Goal: Task Accomplishment & Management: Manage account settings

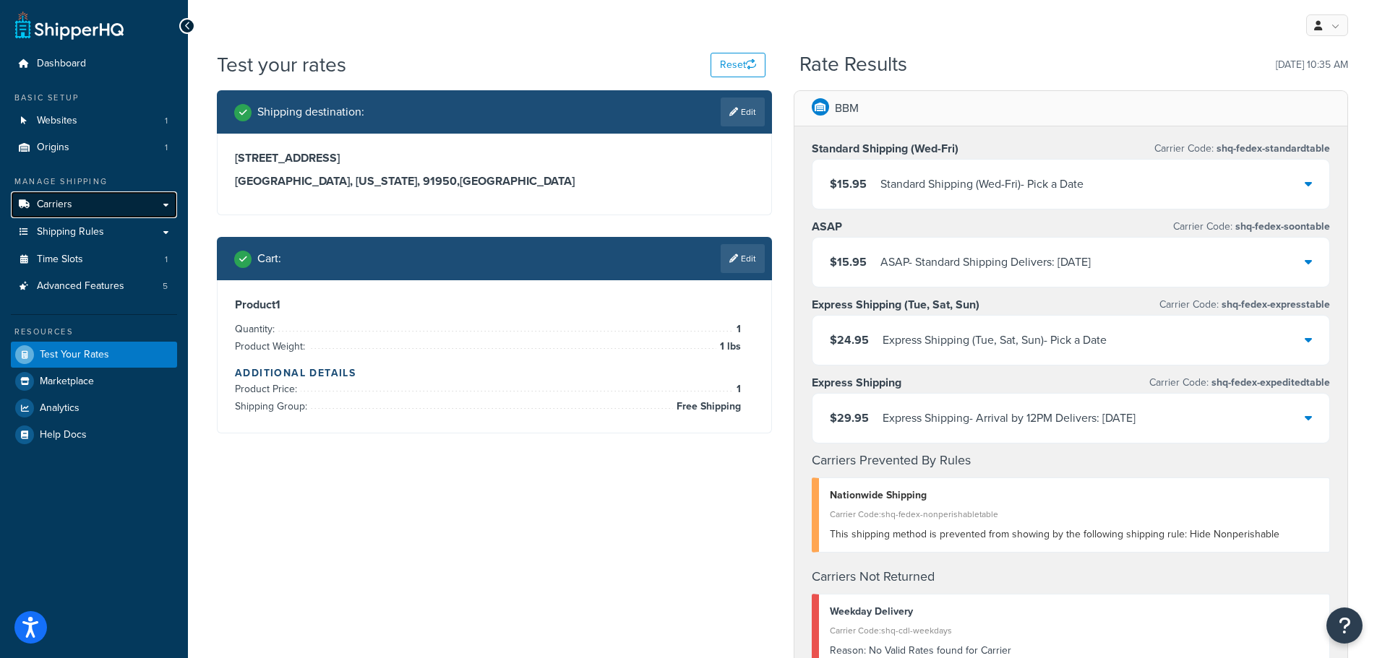
click at [72, 207] on link "Carriers" at bounding box center [94, 205] width 166 height 27
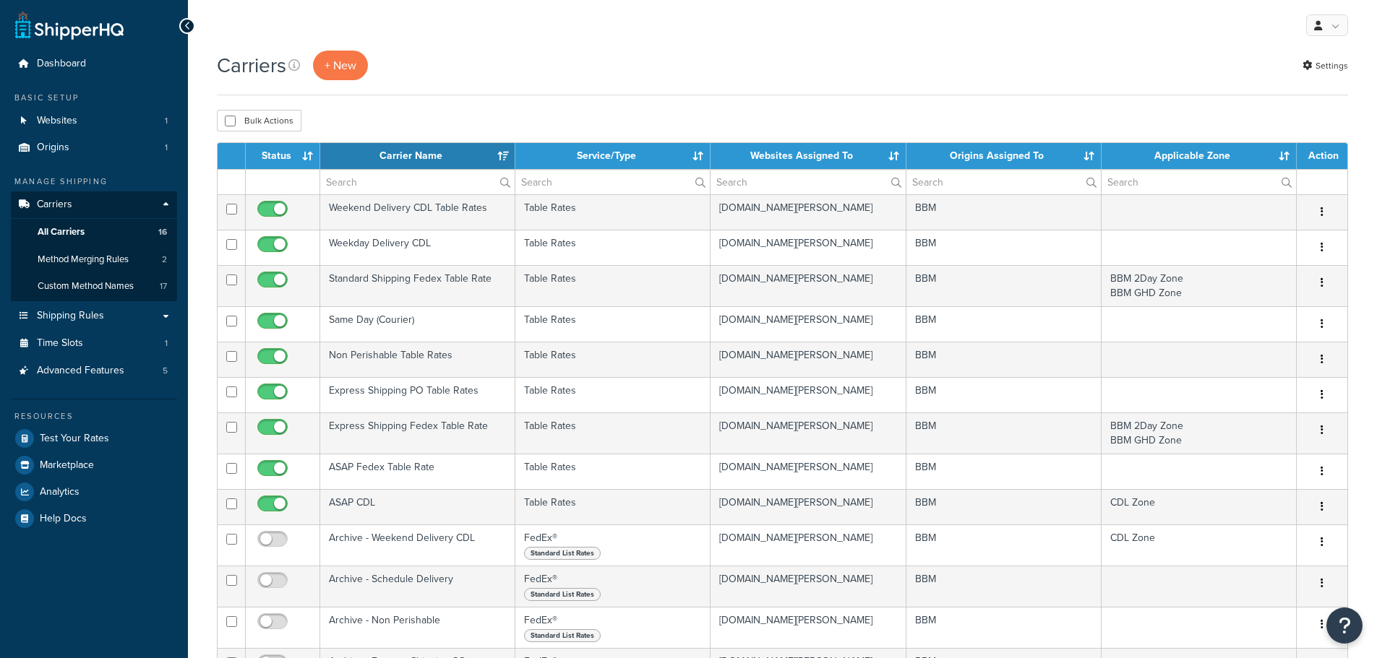
select select "15"
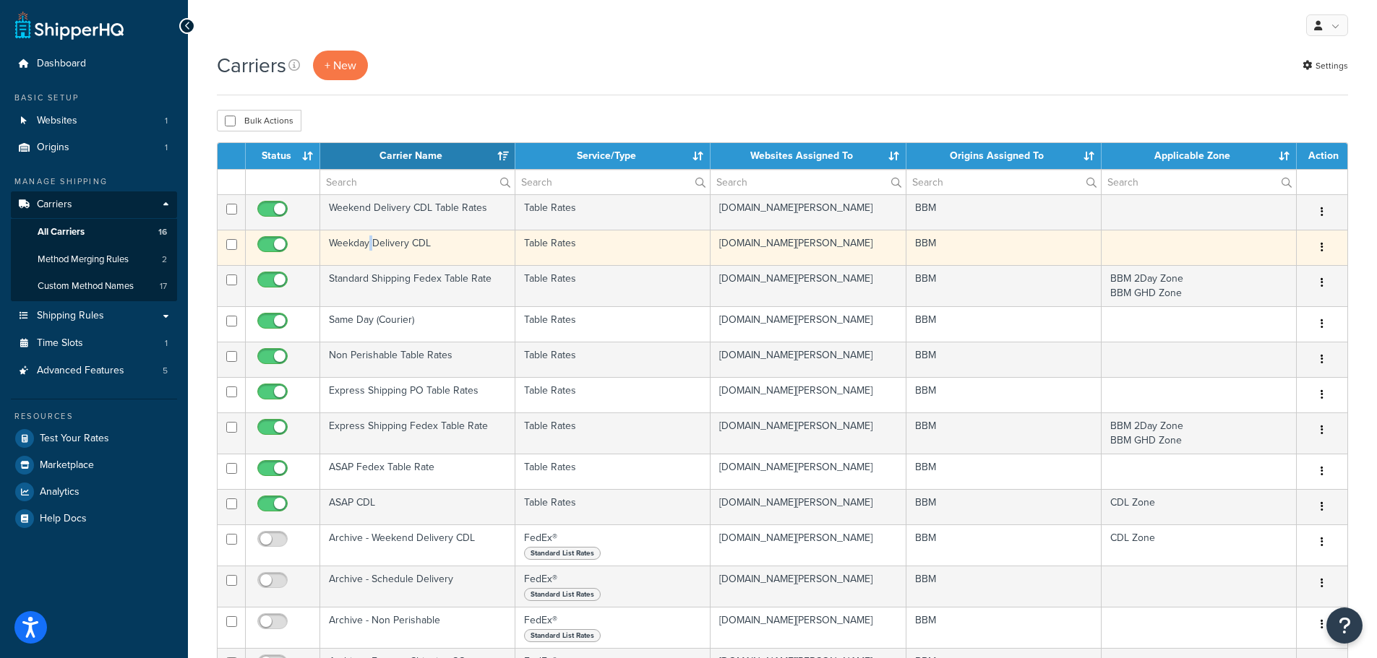
click at [371, 241] on td "Weekday Delivery CDL" at bounding box center [417, 247] width 195 height 35
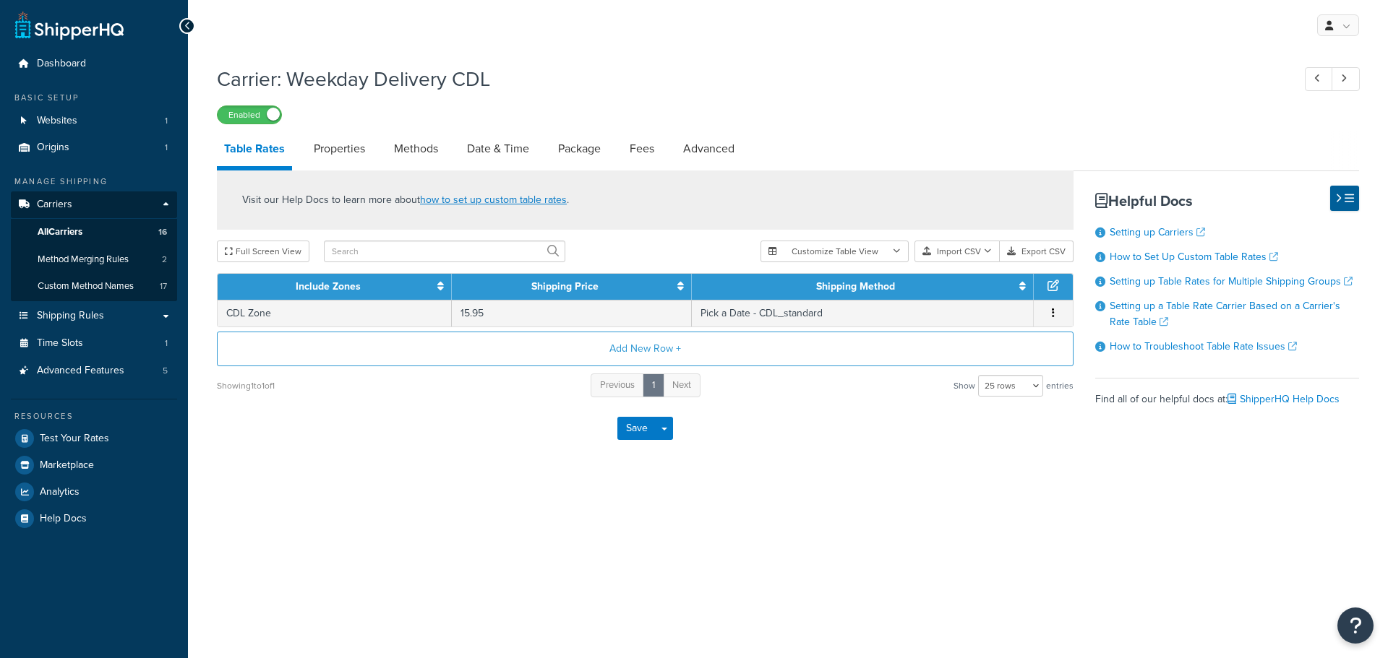
select select "25"
click at [496, 158] on link "Date & Time" at bounding box center [498, 149] width 77 height 35
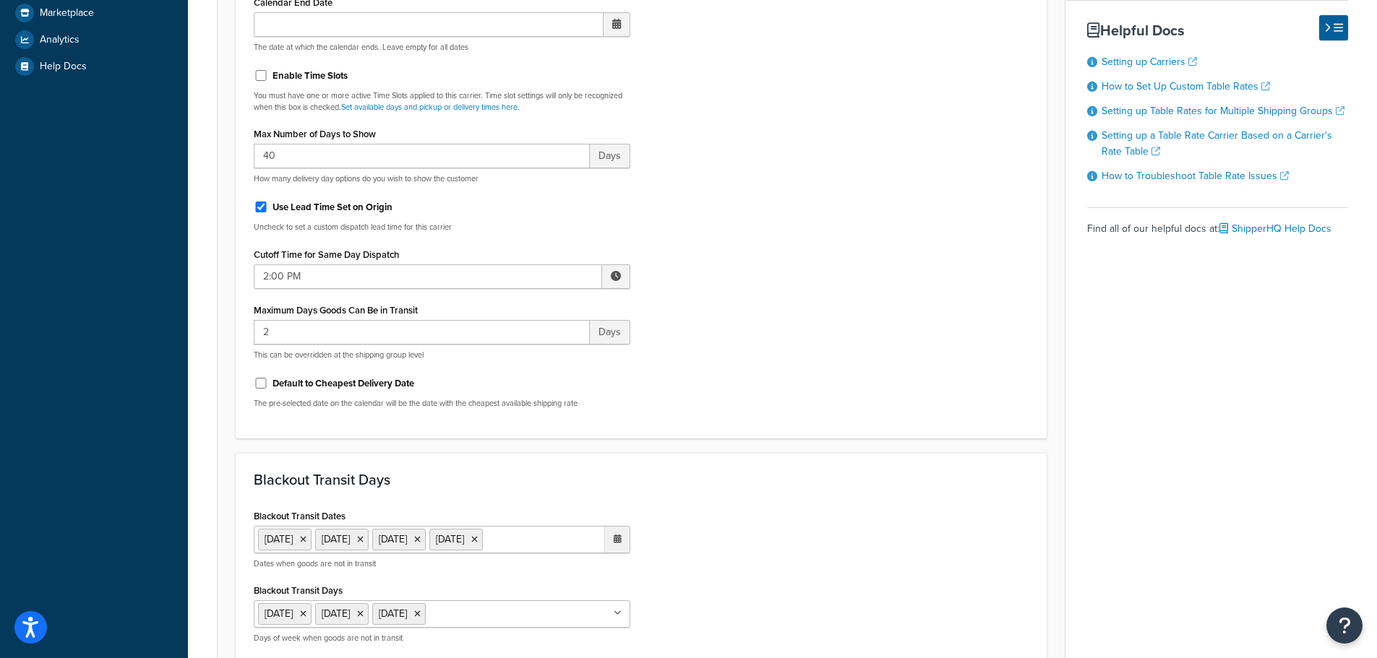
scroll to position [650, 0]
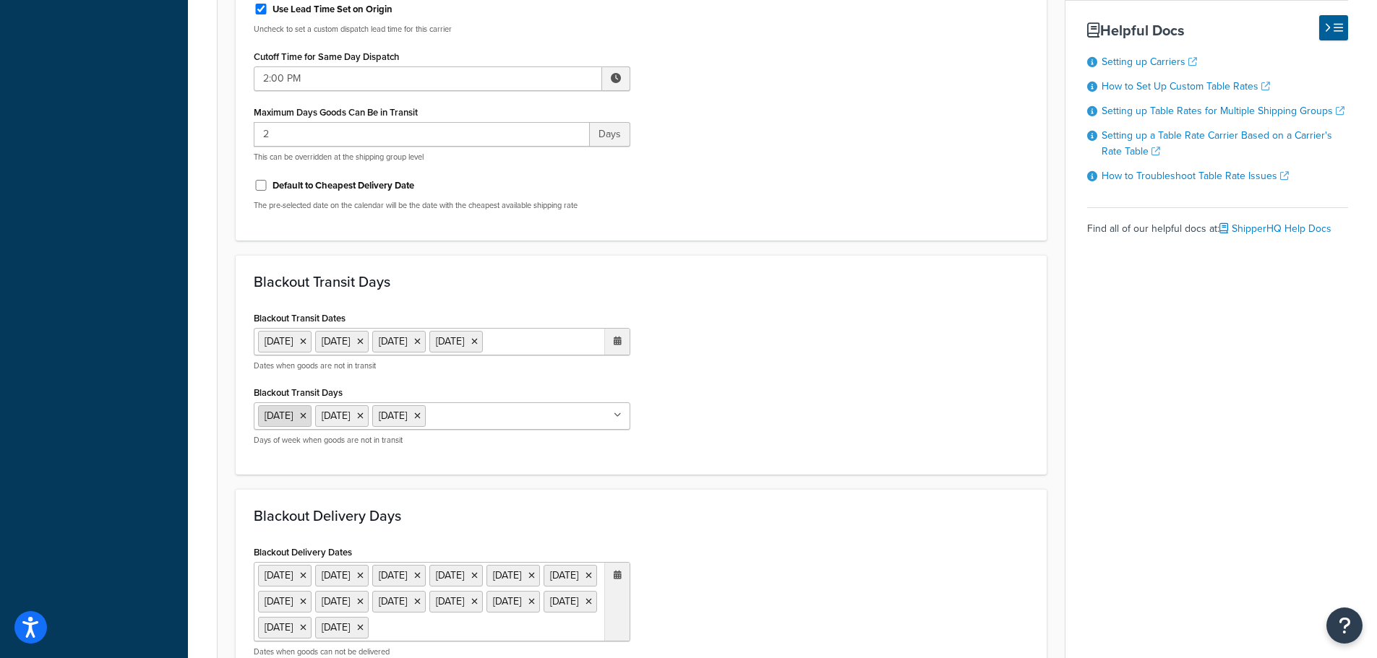
click at [301, 418] on icon at bounding box center [303, 416] width 7 height 9
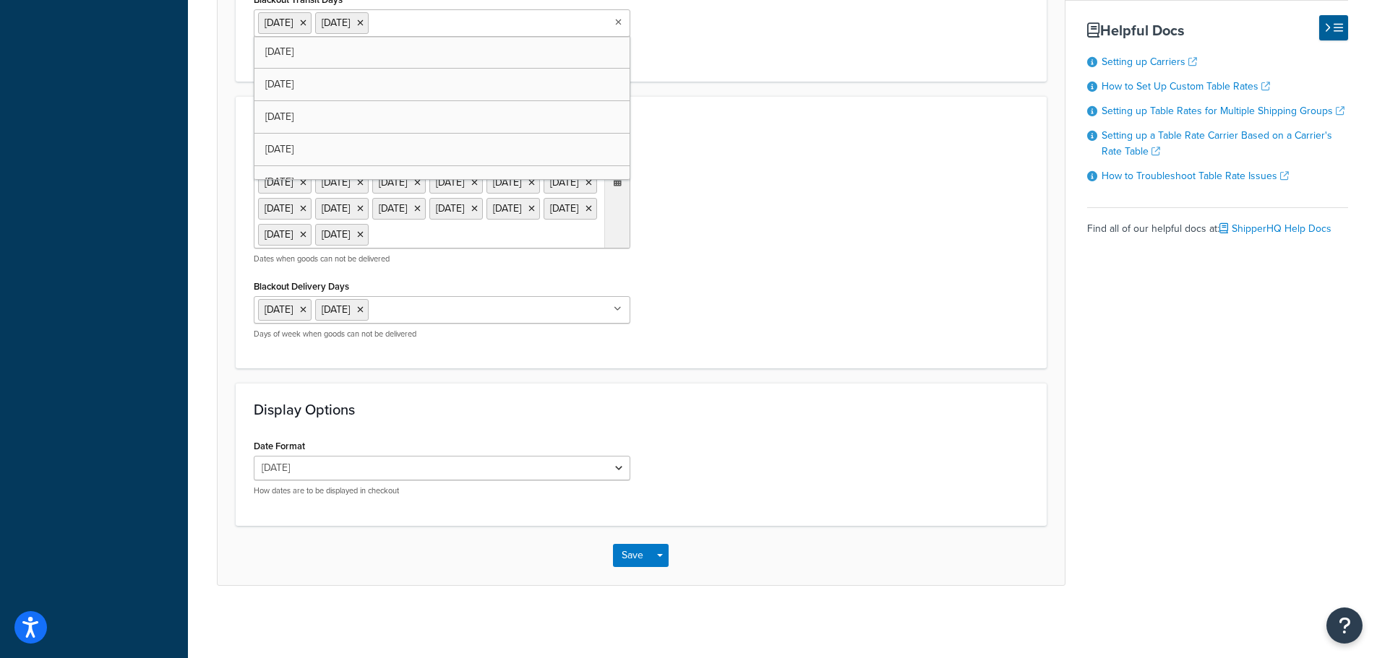
scroll to position [1072, 0]
click at [639, 553] on button "Save" at bounding box center [632, 555] width 39 height 23
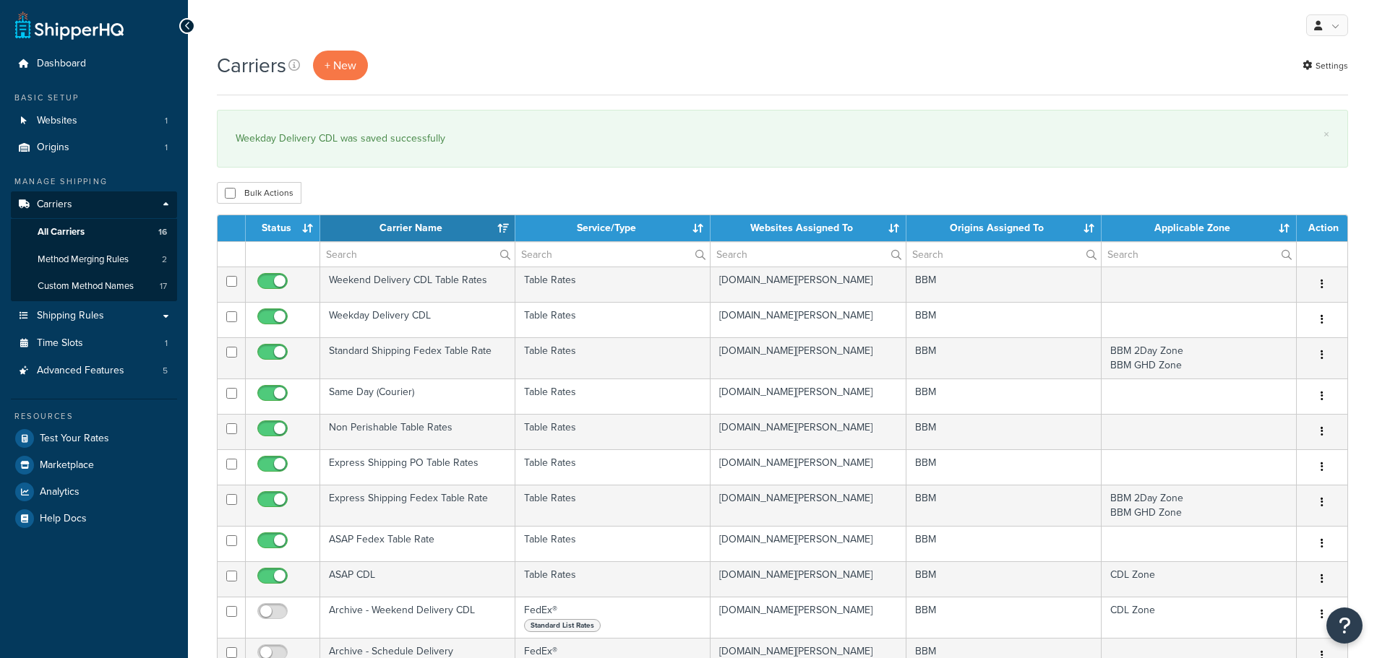
select select "15"
